Goal: Task Accomplishment & Management: Complete application form

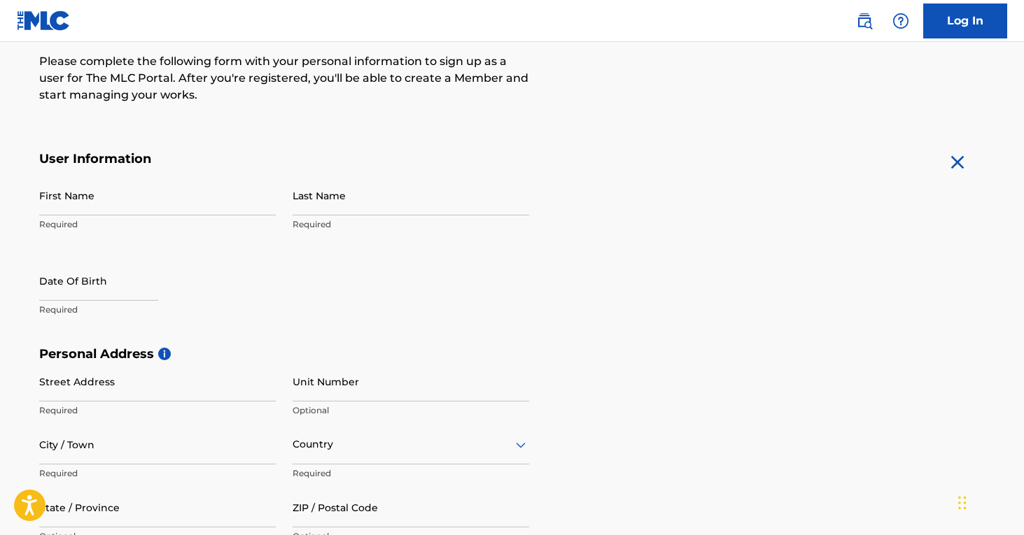
scroll to position [231, 0]
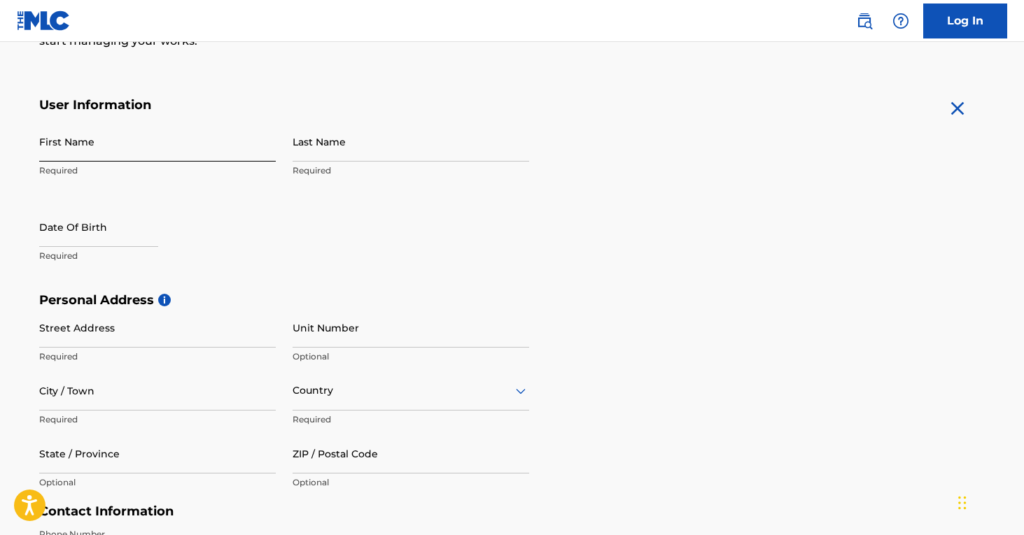
click at [151, 144] on input "First Name" at bounding box center [157, 142] width 237 height 40
type input "[PERSON_NAME]"
click at [360, 144] on input "Last Name" at bounding box center [411, 142] width 237 height 40
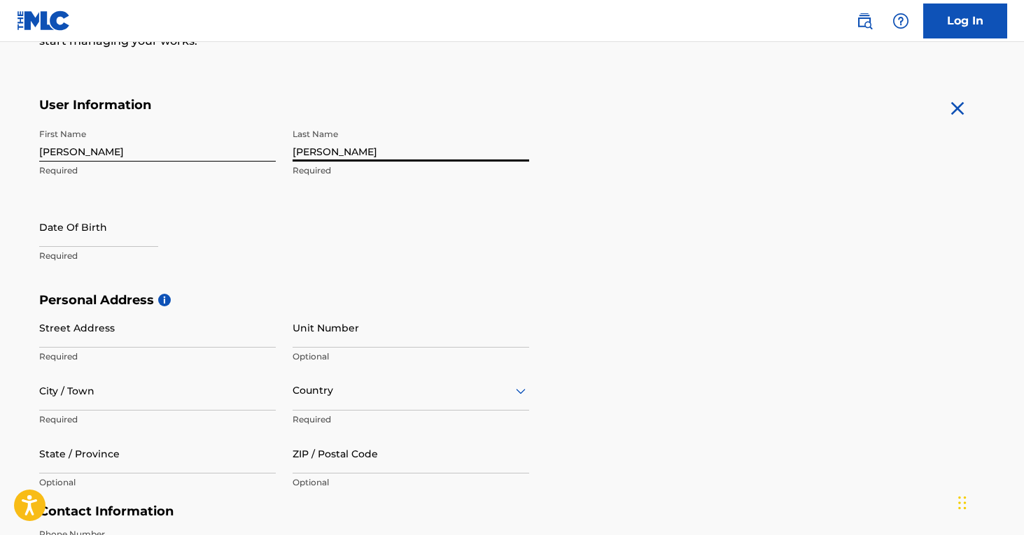
type input "[PERSON_NAME]"
click at [293, 43] on p "Please complete the following form with your personal information to sign up as…" at bounding box center [284, 24] width 490 height 50
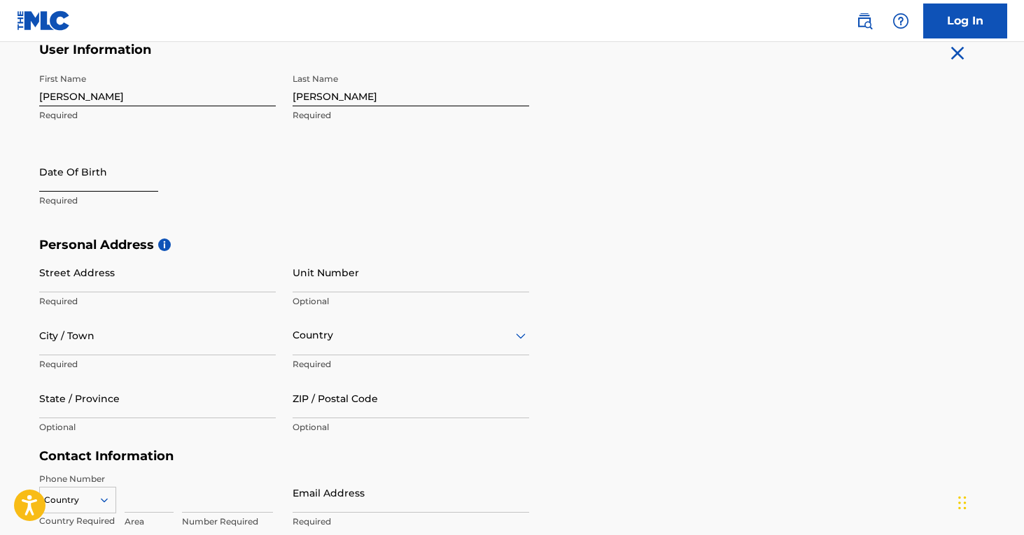
click at [129, 184] on input "text" at bounding box center [98, 172] width 119 height 40
select select "8"
select select "2025"
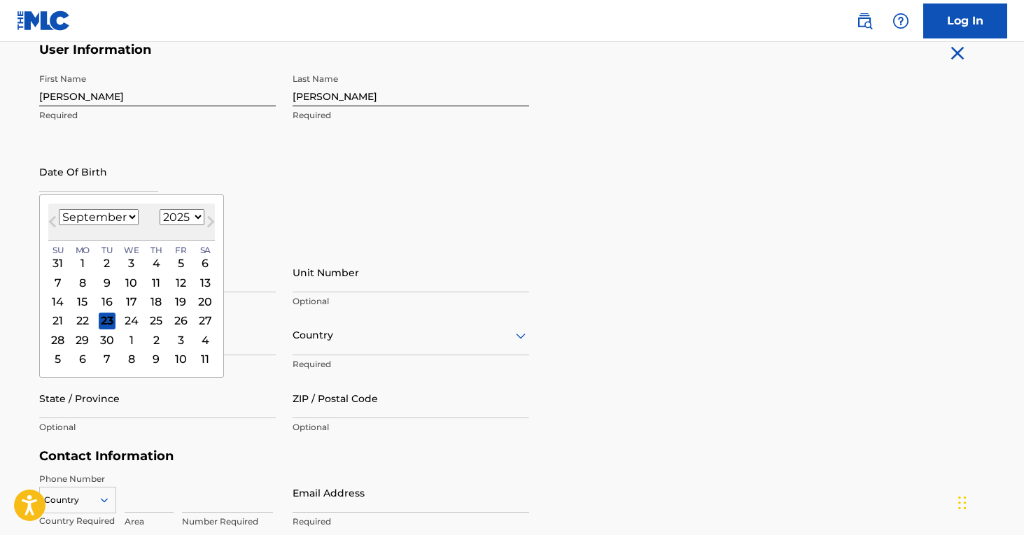
click at [197, 162] on div "Date Of Birth Previous Month Next Month [DATE] January February March April May…" at bounding box center [157, 183] width 237 height 63
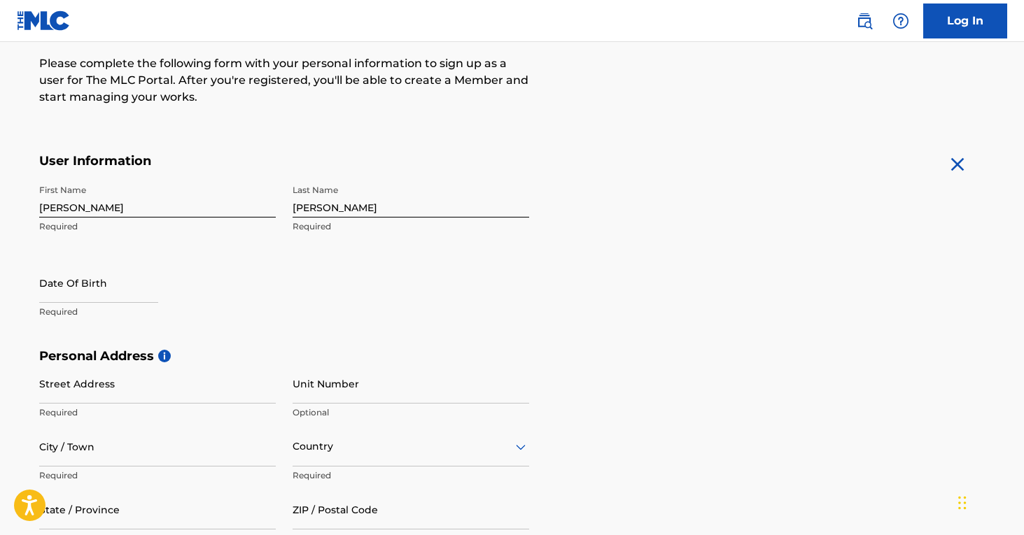
scroll to position [174, 0]
click at [135, 285] on input "text" at bounding box center [98, 284] width 119 height 40
select select "8"
select select "2025"
click at [239, 282] on div "Date Of Birth Required" at bounding box center [157, 295] width 237 height 63
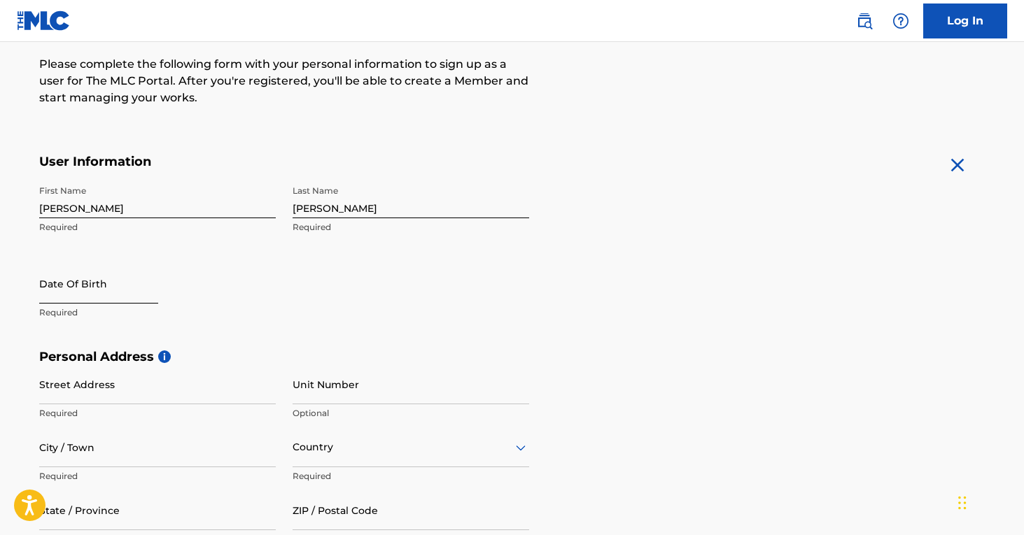
click at [101, 283] on input "text" at bounding box center [98, 284] width 119 height 40
select select "8"
select select "2025"
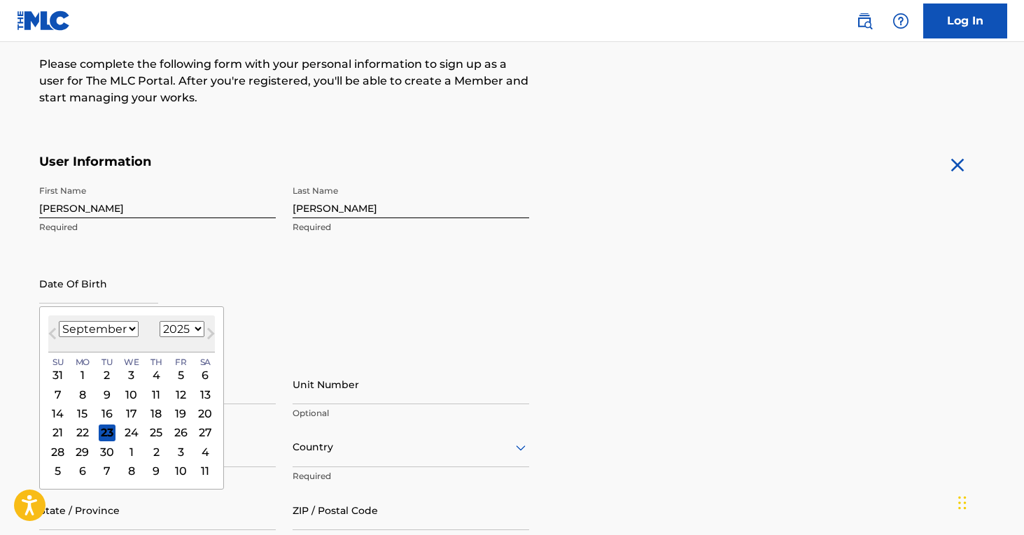
click at [123, 332] on select "January February March April May June July August September October November De…" at bounding box center [99, 329] width 80 height 16
select select "9"
click at [59, 321] on select "January February March April May June July August September October November De…" at bounding box center [99, 329] width 80 height 16
click at [190, 330] on select "1899 1900 1901 1902 1903 1904 1905 1906 1907 1908 1909 1910 1911 1912 1913 1914…" at bounding box center [182, 329] width 45 height 16
select select "2003"
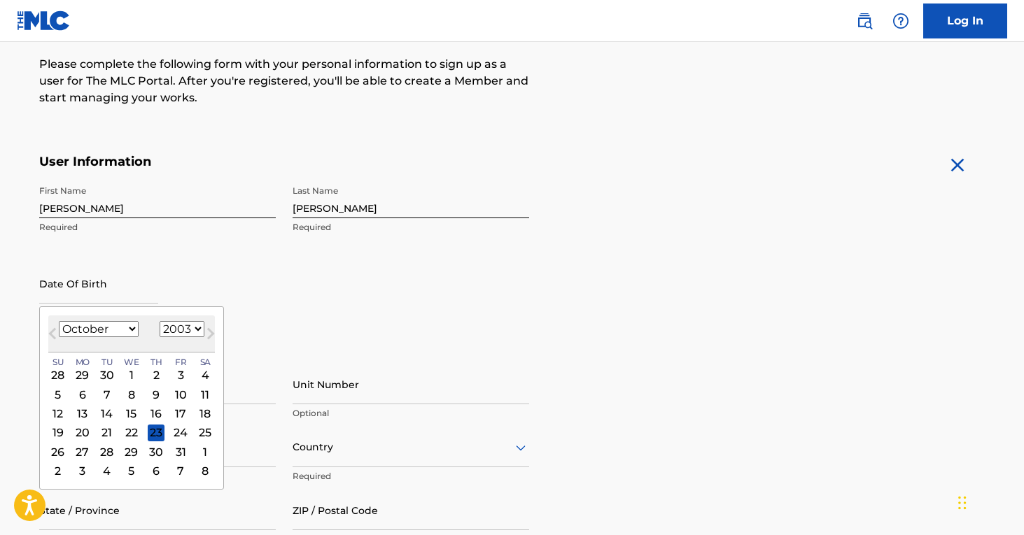
click at [160, 321] on select "1899 1900 1901 1902 1903 1904 1905 1906 1907 1908 1909 1910 1911 1912 1913 1914…" at bounding box center [182, 329] width 45 height 16
click at [217, 269] on div "Date Of Birth [DEMOGRAPHIC_DATA] Previous Month Next Month [DATE] January Febru…" at bounding box center [157, 295] width 237 height 63
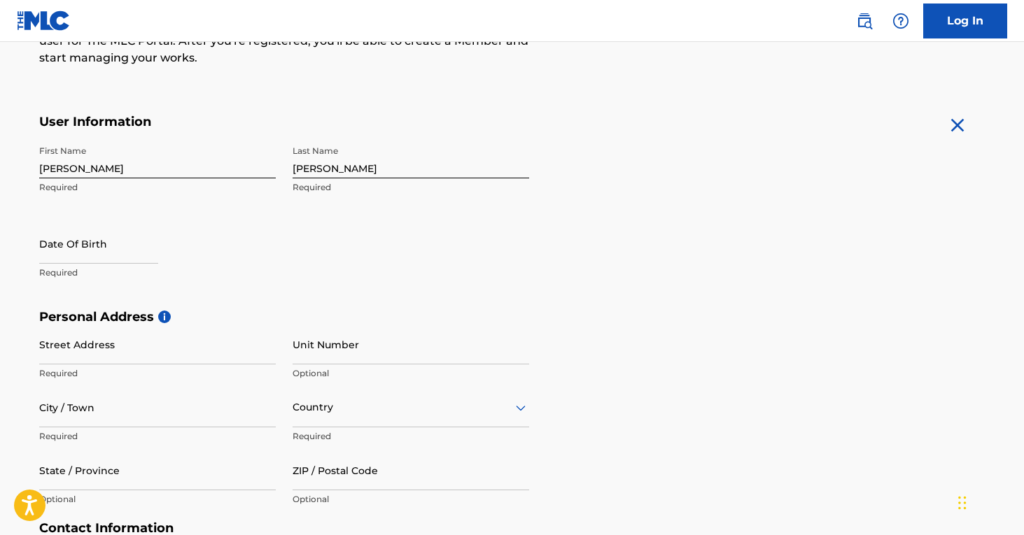
scroll to position [230, 0]
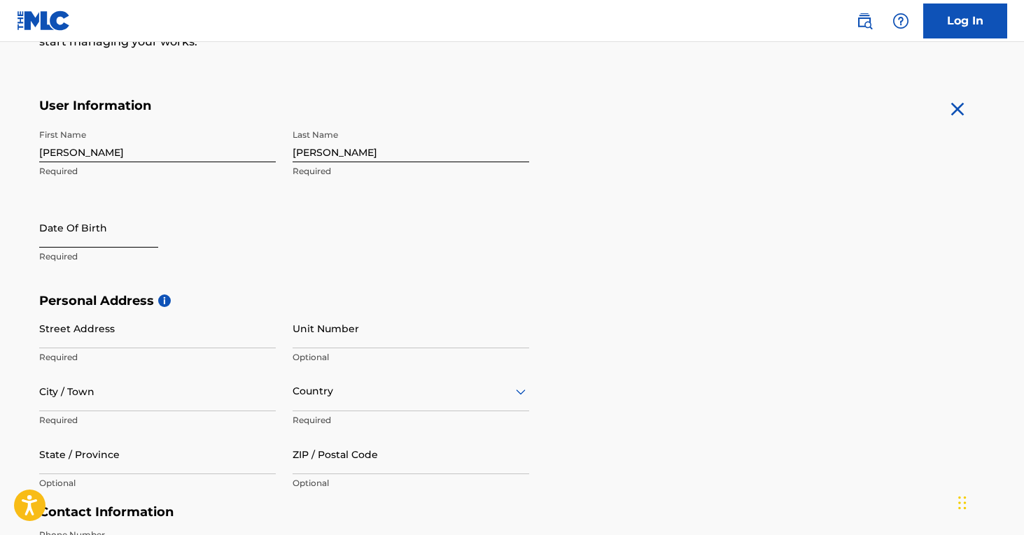
click at [129, 242] on input "text" at bounding box center [98, 228] width 119 height 40
select select "8"
select select "2025"
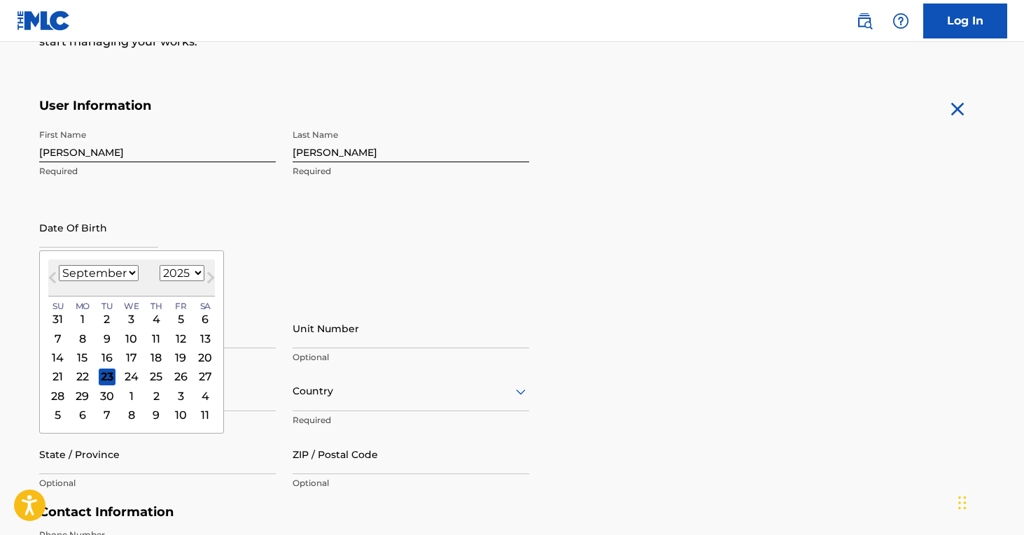
click at [208, 238] on div "Date Of Birth Previous Month Next Month [DATE] January February March April May…" at bounding box center [157, 239] width 237 height 63
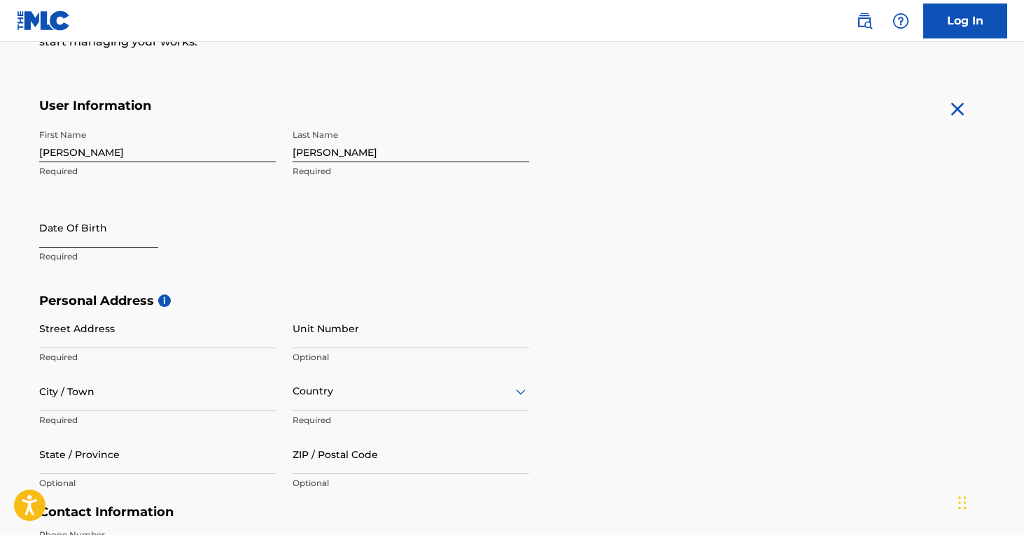
select select "8"
select select "2025"
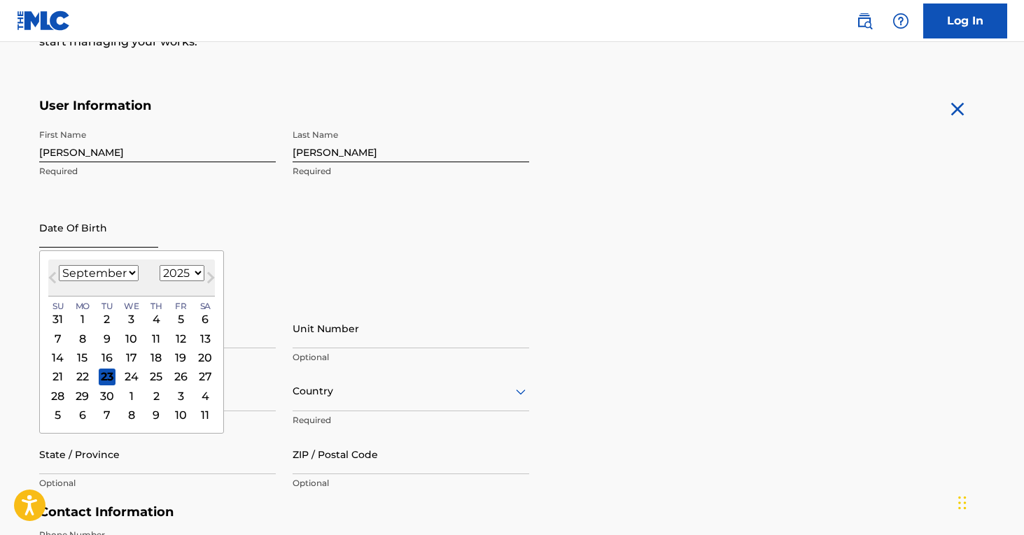
click at [119, 230] on input "text" at bounding box center [98, 228] width 119 height 40
click at [101, 276] on select "January February March April May June July August September October November De…" at bounding box center [99, 273] width 80 height 16
select select "9"
click at [59, 265] on select "January February March April May June July August September October November De…" at bounding box center [99, 273] width 80 height 16
click at [185, 270] on select "1899 1900 1901 1902 1903 1904 1905 1906 1907 1908 1909 1910 1911 1912 1913 1914…" at bounding box center [182, 273] width 45 height 16
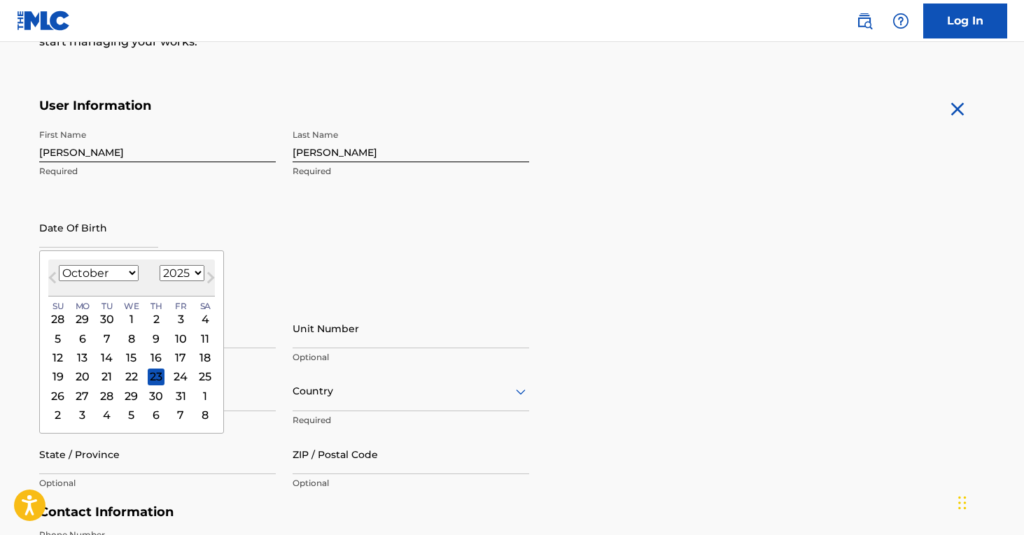
select select "2003"
click at [160, 265] on select "1899 1900 1901 1902 1903 1904 1905 1906 1907 1908 1909 1910 1911 1912 1913 1914…" at bounding box center [182, 273] width 45 height 16
click at [157, 371] on div "23" at bounding box center [156, 376] width 17 height 17
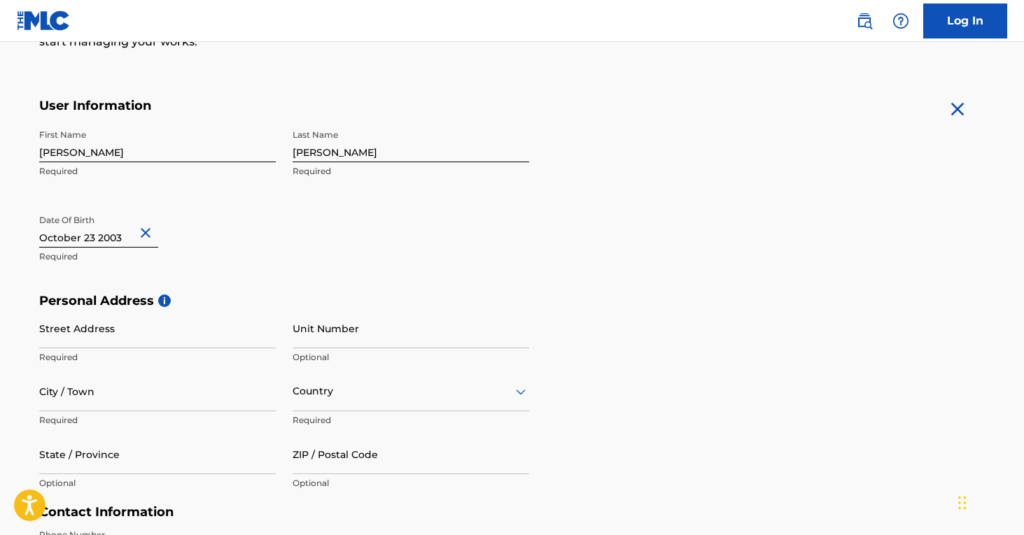
click at [200, 269] on div "Date Of Birth Required" at bounding box center [157, 239] width 237 height 63
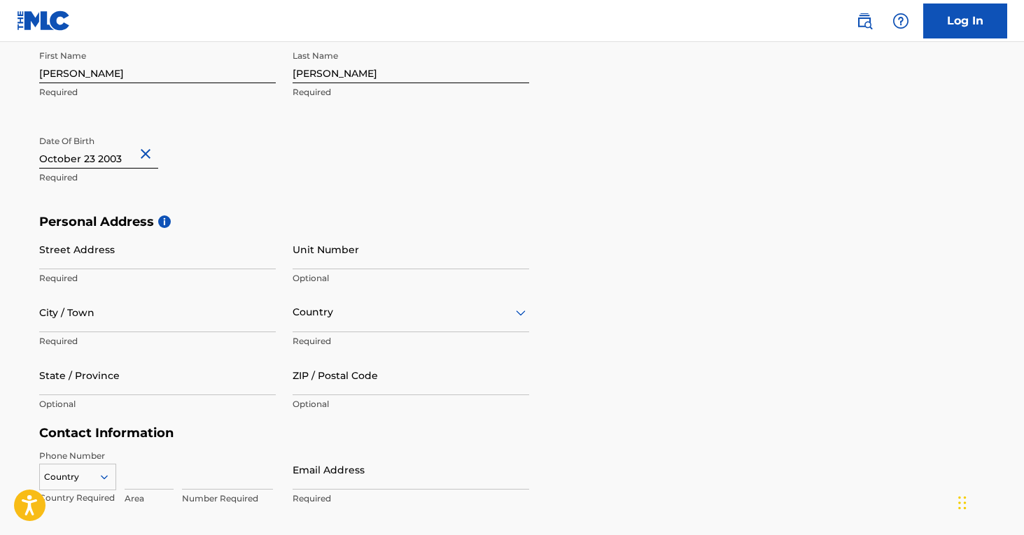
scroll to position [331, 0]
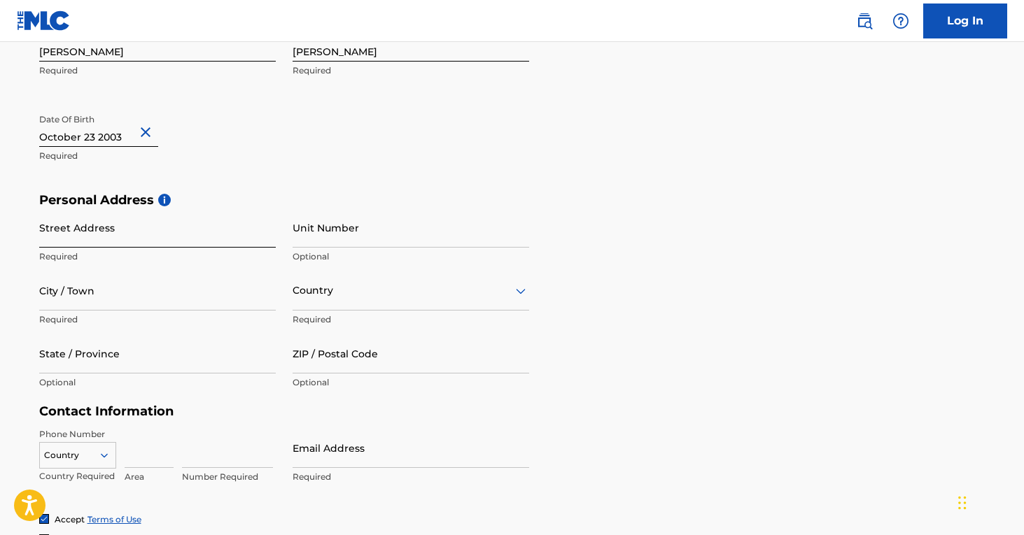
click at [165, 229] on input "Street Address" at bounding box center [157, 228] width 237 height 40
type input "[STREET_ADDRESS]"
click at [358, 230] on input "Unit Number" at bounding box center [411, 228] width 237 height 40
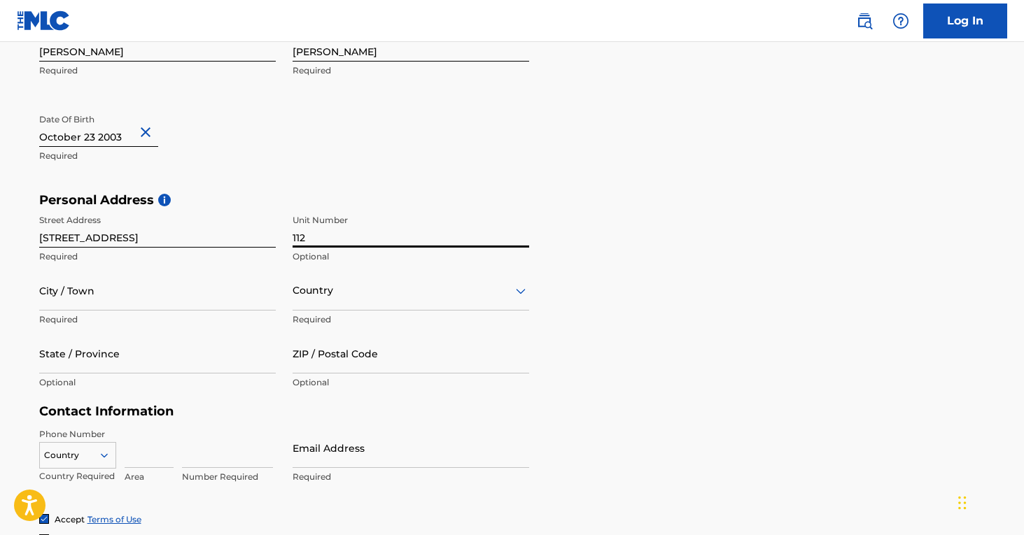
type input "112"
click at [395, 190] on div "First Name [PERSON_NAME] Required Last Name [PERSON_NAME] Required Date Of Birt…" at bounding box center [284, 107] width 490 height 171
click at [141, 303] on input "City / Town" at bounding box center [157, 291] width 237 height 40
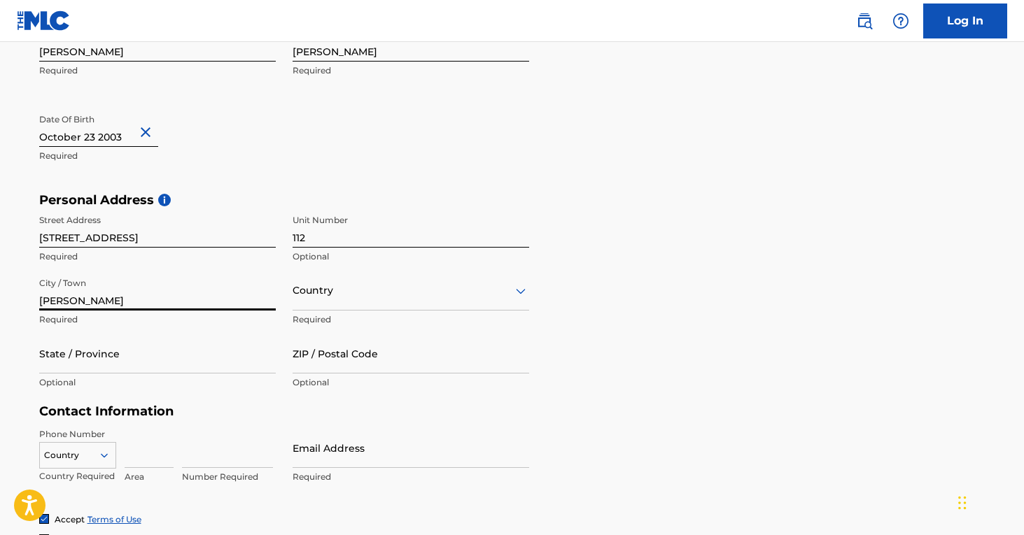
type input "[PERSON_NAME]"
click at [360, 288] on div at bounding box center [411, 290] width 237 height 17
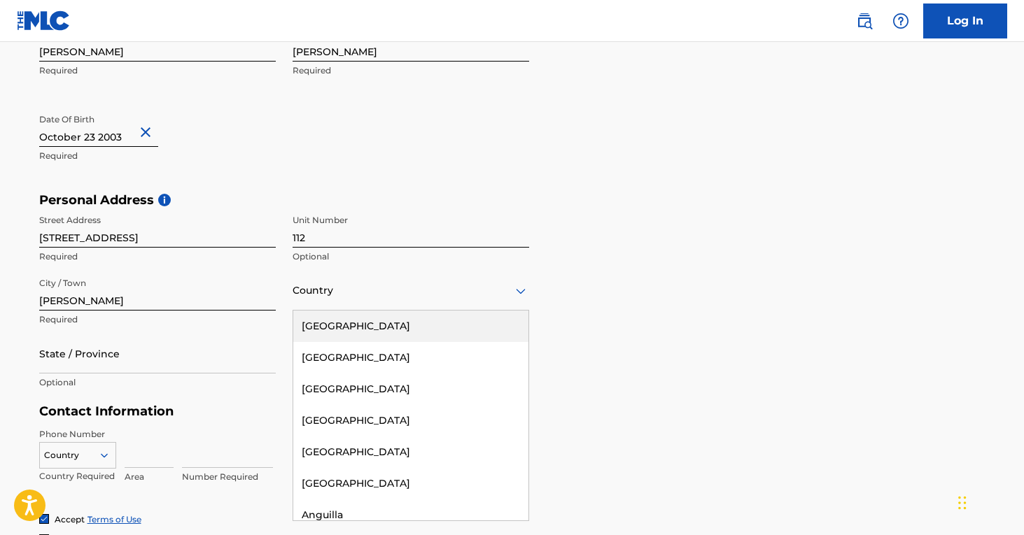
click at [347, 319] on div "[GEOGRAPHIC_DATA]" at bounding box center [410, 326] width 235 height 31
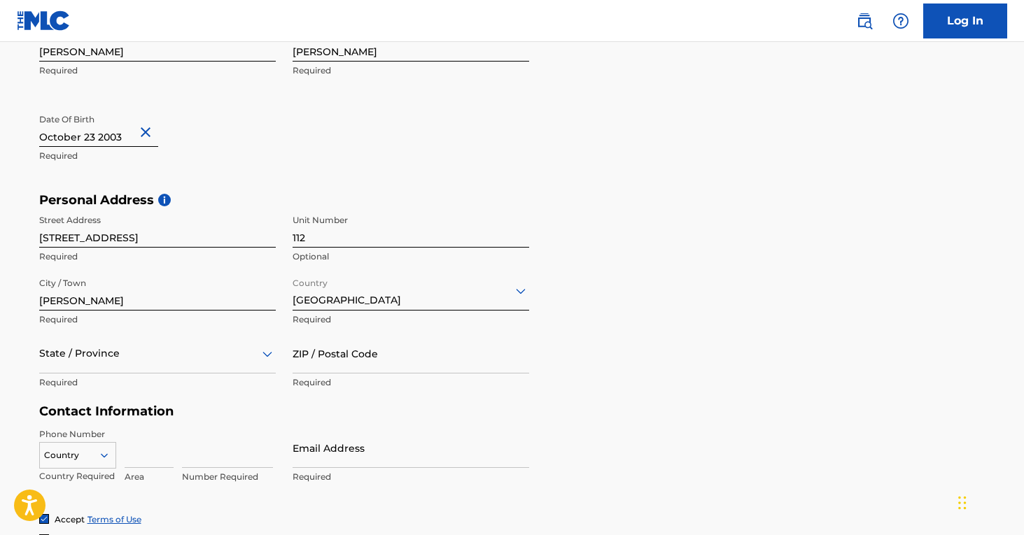
click at [198, 331] on div "City / Town [PERSON_NAME] Required" at bounding box center [157, 302] width 237 height 63
click at [195, 354] on div "State / Province" at bounding box center [157, 354] width 237 height 40
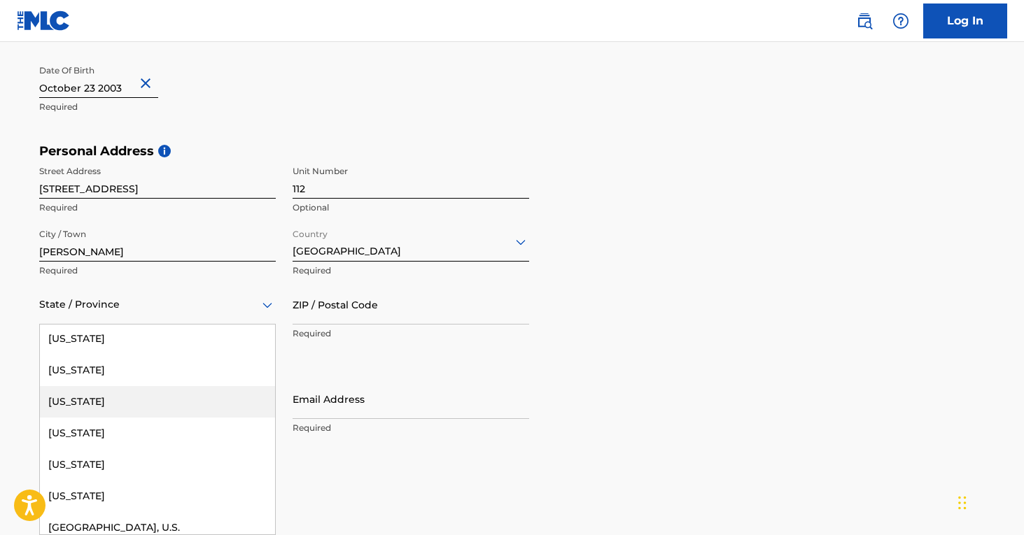
scroll to position [1420, 0]
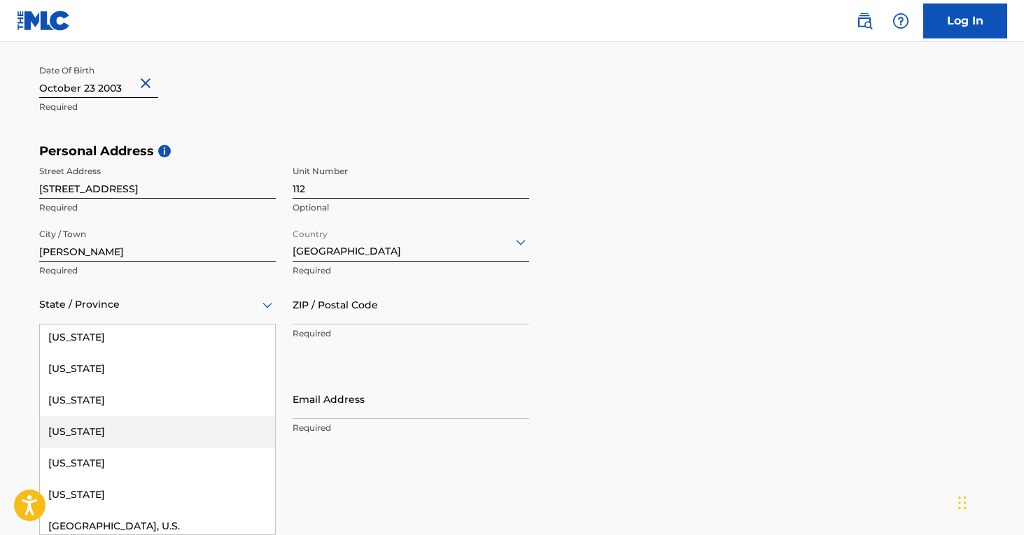
click at [143, 433] on div "[US_STATE]" at bounding box center [157, 431] width 235 height 31
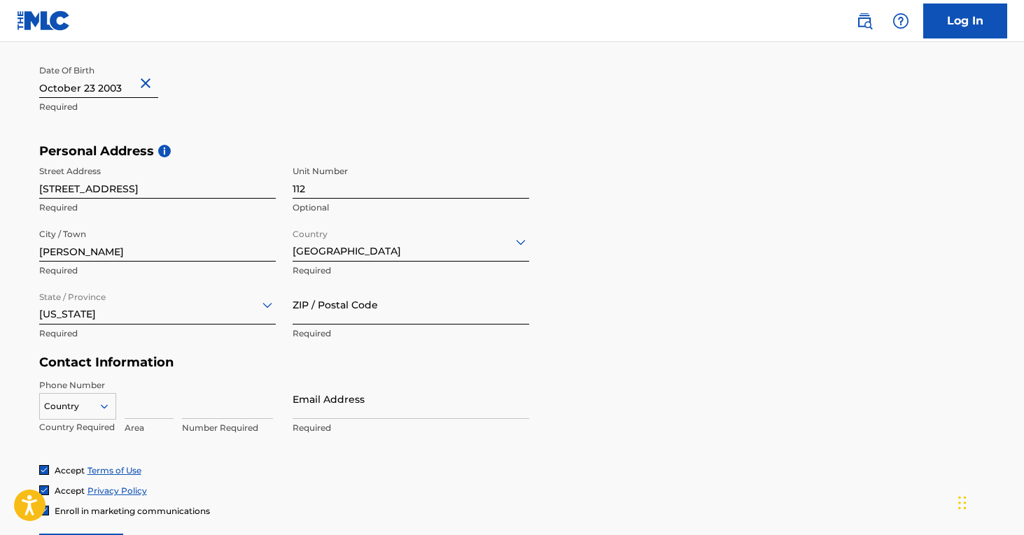
click at [375, 304] on input "ZIP / Postal Code" at bounding box center [411, 305] width 237 height 40
type input "76205"
click at [598, 273] on div "Personal Address i Street Address [STREET_ADDRESS] Optional City / Town [PERSON…" at bounding box center [512, 249] width 946 height 212
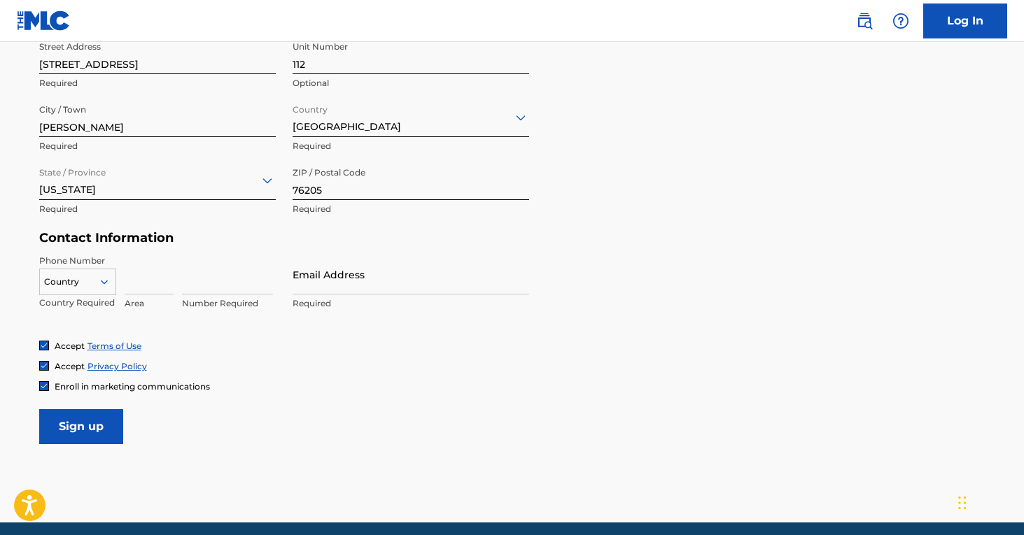
scroll to position [543, 0]
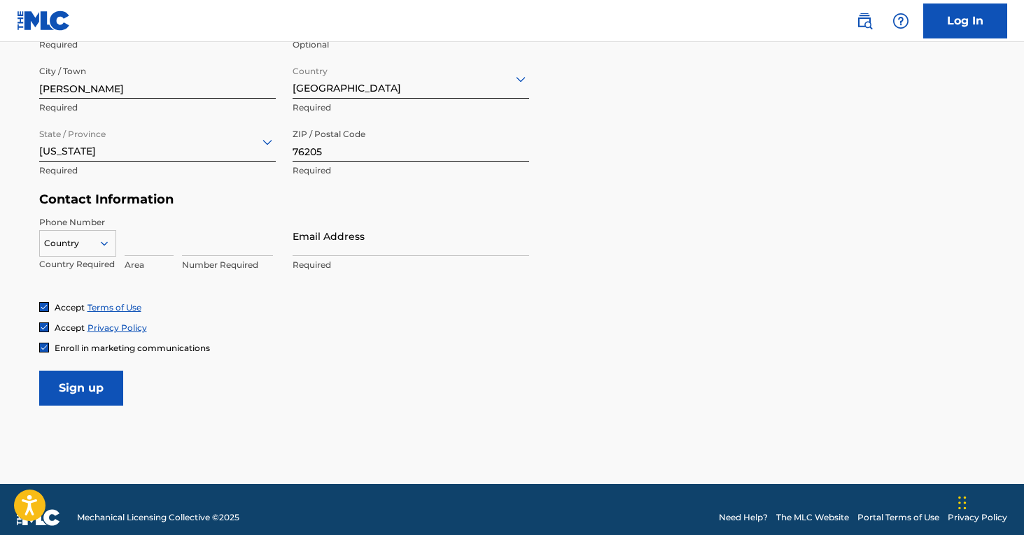
click at [91, 249] on div at bounding box center [78, 243] width 76 height 15
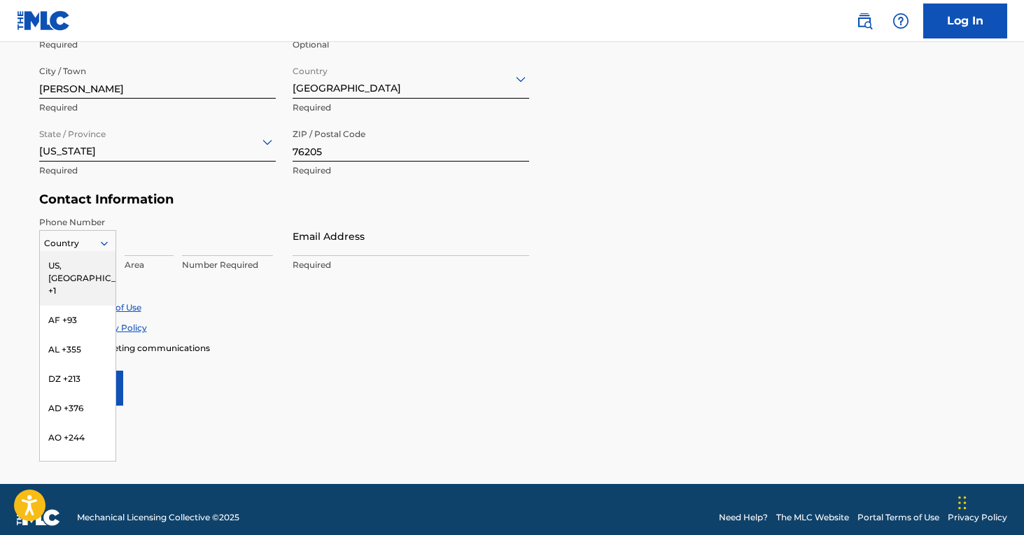
click at [87, 260] on div "US, [GEOGRAPHIC_DATA] +1" at bounding box center [78, 278] width 76 height 55
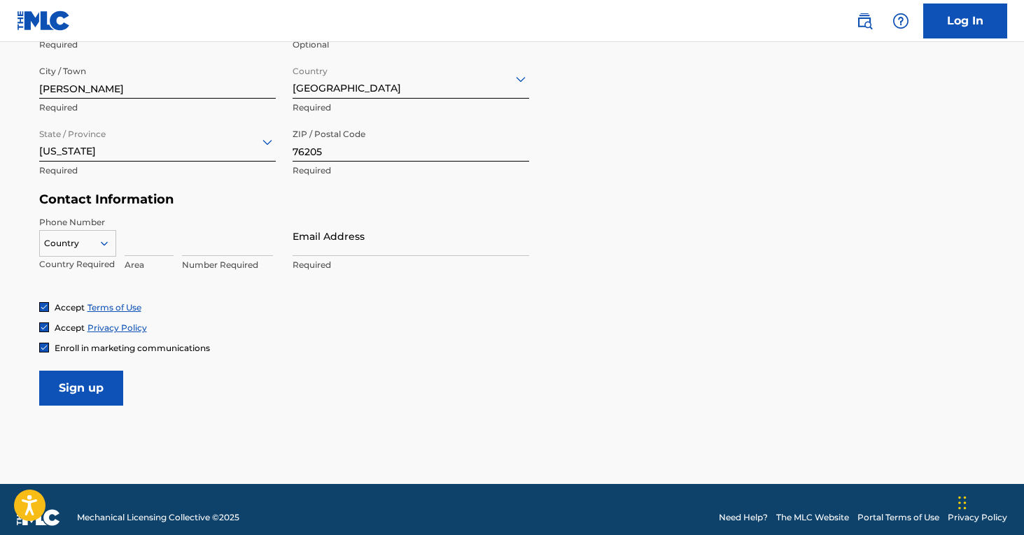
click at [104, 244] on icon at bounding box center [103, 243] width 7 height 4
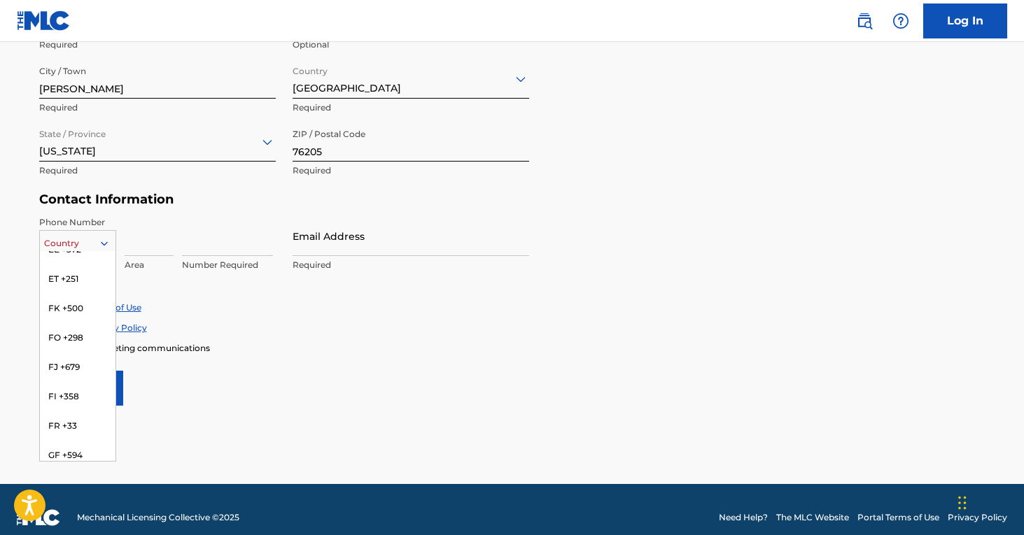
scroll to position [0, 0]
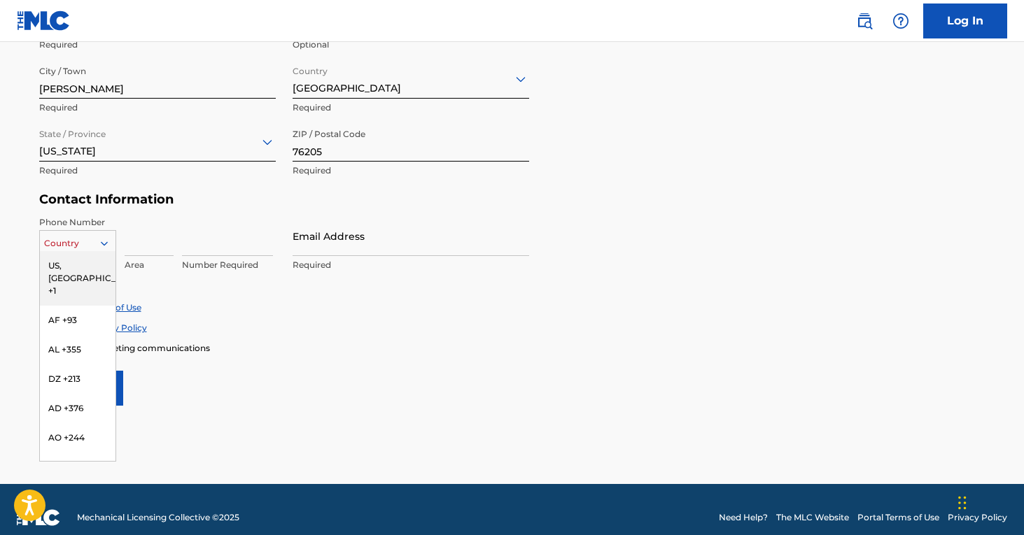
click at [75, 266] on div "US, [GEOGRAPHIC_DATA] +1" at bounding box center [78, 278] width 76 height 55
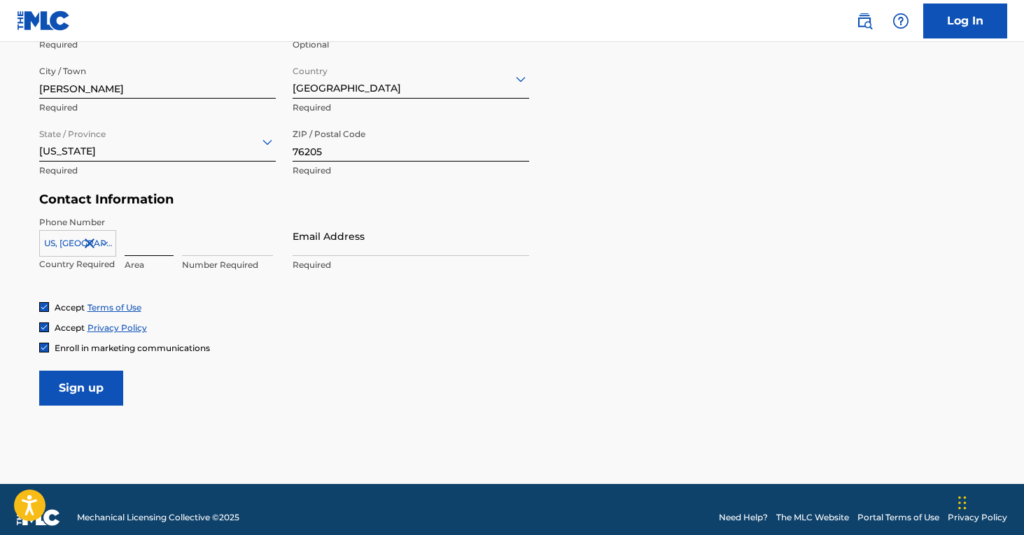
click at [155, 244] on input at bounding box center [149, 236] width 49 height 40
type input "469"
type input "[GEOGRAPHIC_DATA]"
type input "3074383"
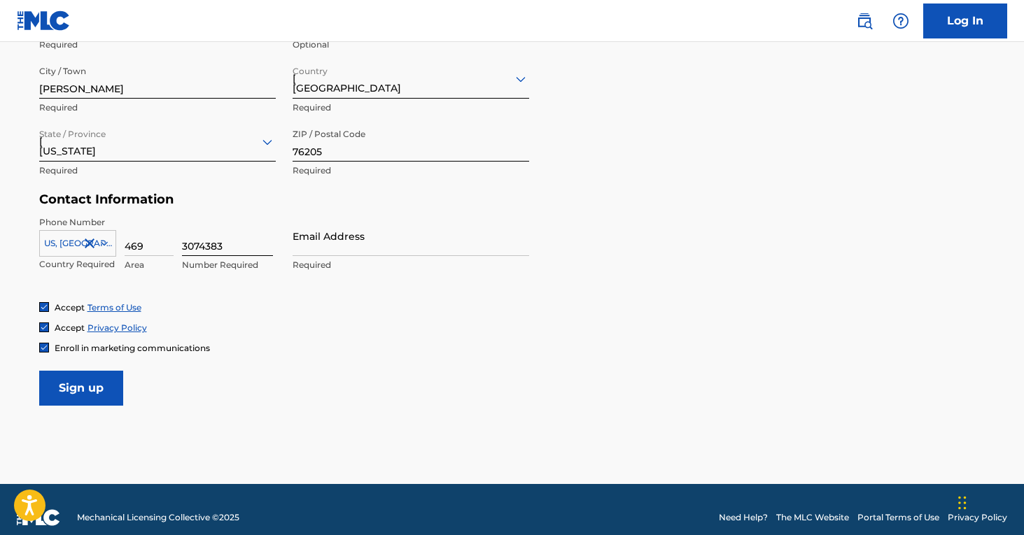
type input "[EMAIL_ADDRESS][DOMAIN_NAME]"
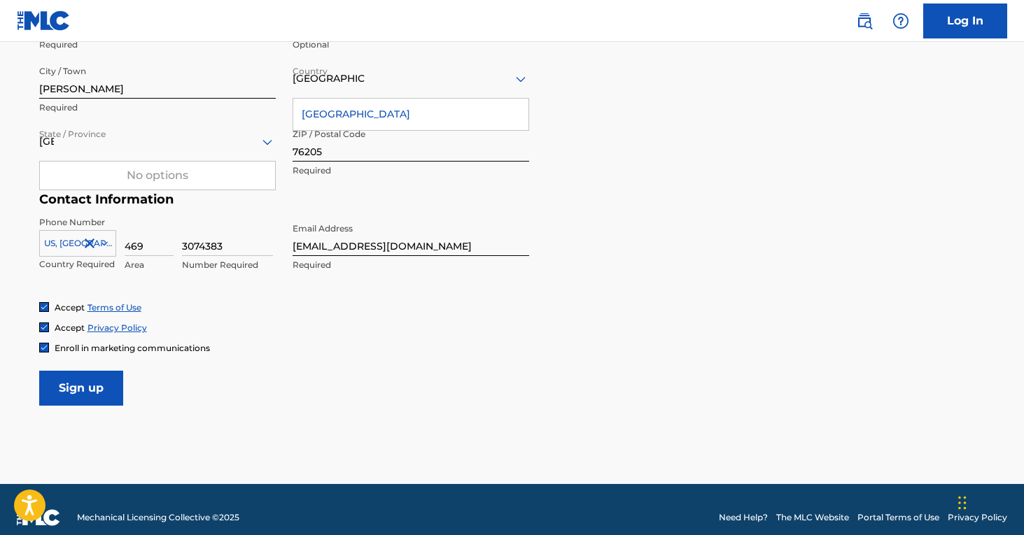
click at [362, 245] on input "[EMAIL_ADDRESS][DOMAIN_NAME]" at bounding box center [411, 236] width 237 height 40
drag, startPoint x: 462, startPoint y: 244, endPoint x: 148, endPoint y: 244, distance: 313.5
click at [148, 244] on div "Phone Number [GEOGRAPHIC_DATA], [GEOGRAPHIC_DATA] +1 Country Required 469 Area …" at bounding box center [284, 258] width 490 height 85
type input "n"
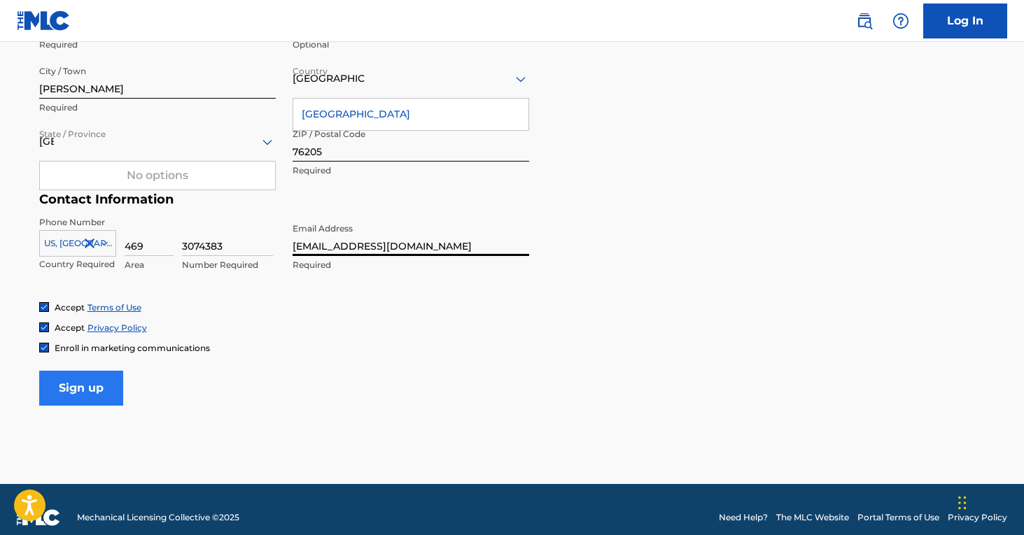
type input "[EMAIL_ADDRESS][DOMAIN_NAME]"
click at [92, 388] on input "Sign up" at bounding box center [81, 388] width 84 height 35
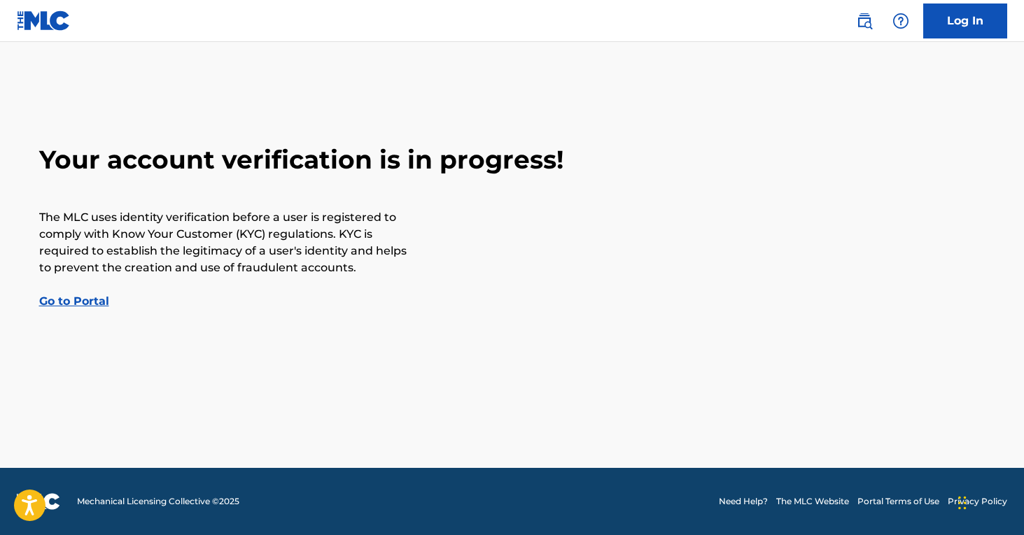
click at [69, 301] on link "Go to Portal" at bounding box center [74, 301] width 70 height 13
